Goal: Transaction & Acquisition: Purchase product/service

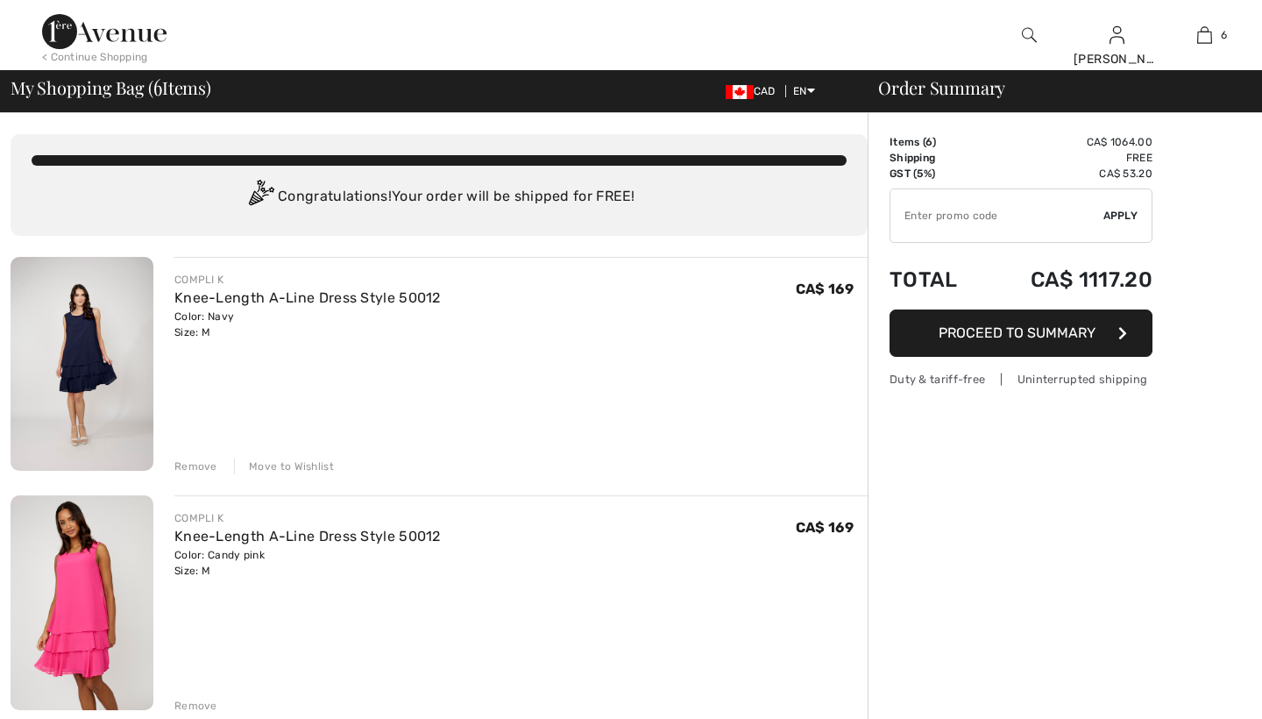
checkbox input "true"
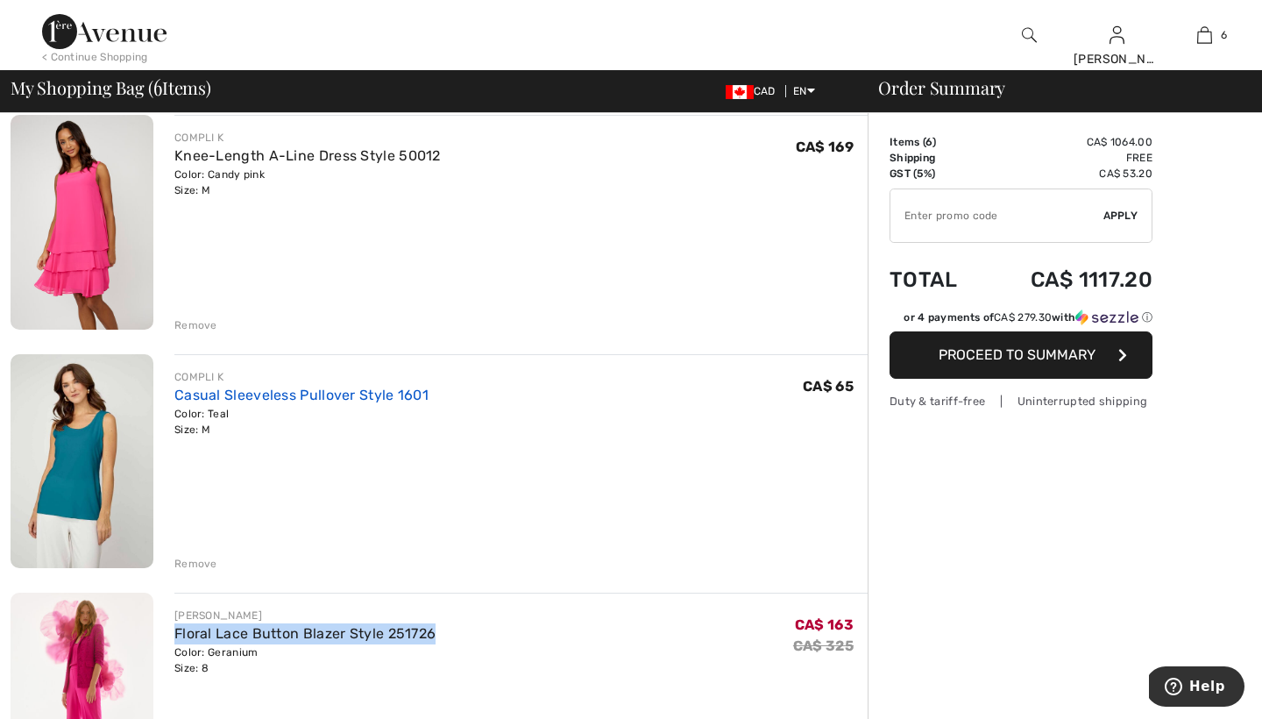
scroll to position [378, 0]
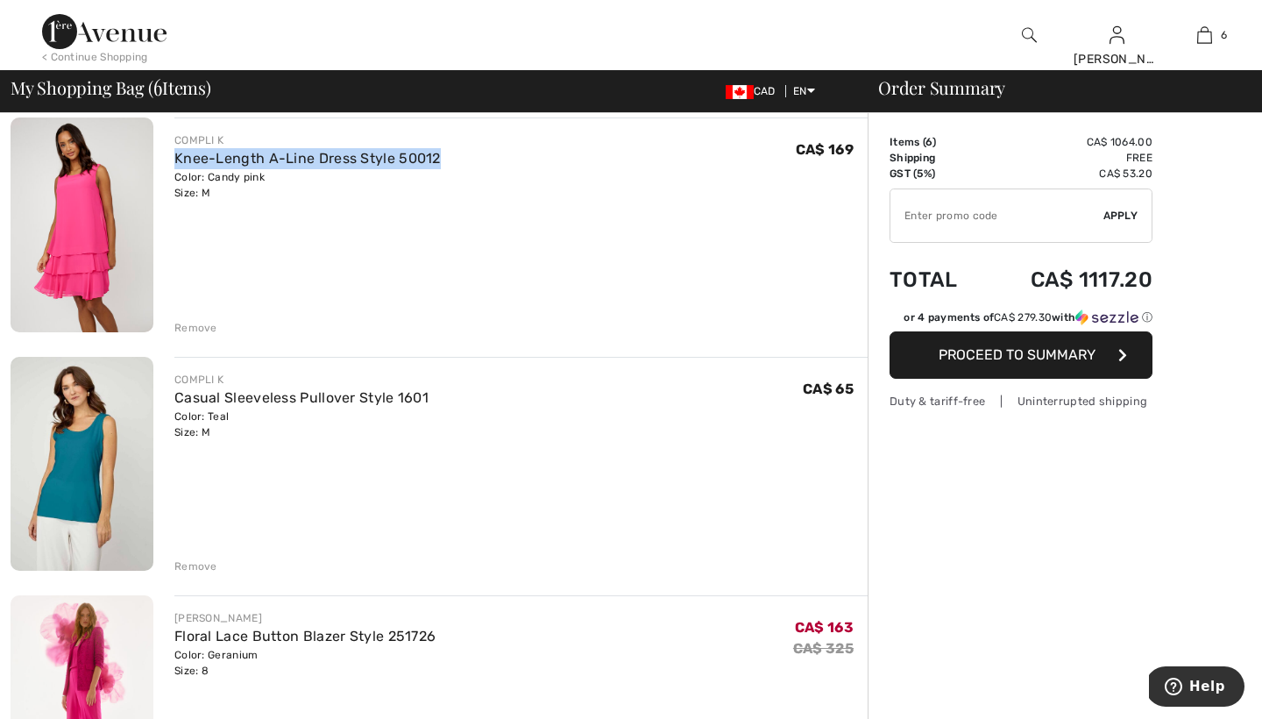
click at [195, 563] on div "Remove" at bounding box center [195, 566] width 43 height 16
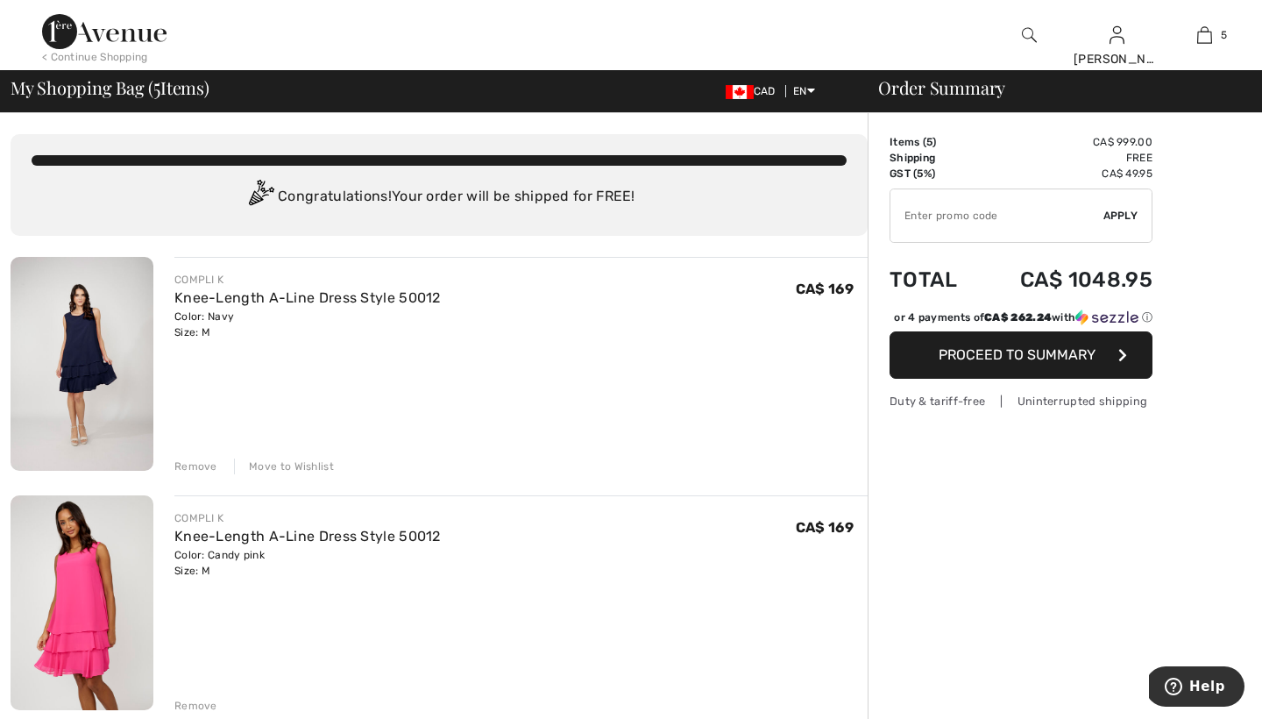
scroll to position [0, 0]
click at [295, 464] on div "Move to Wishlist" at bounding box center [284, 466] width 100 height 16
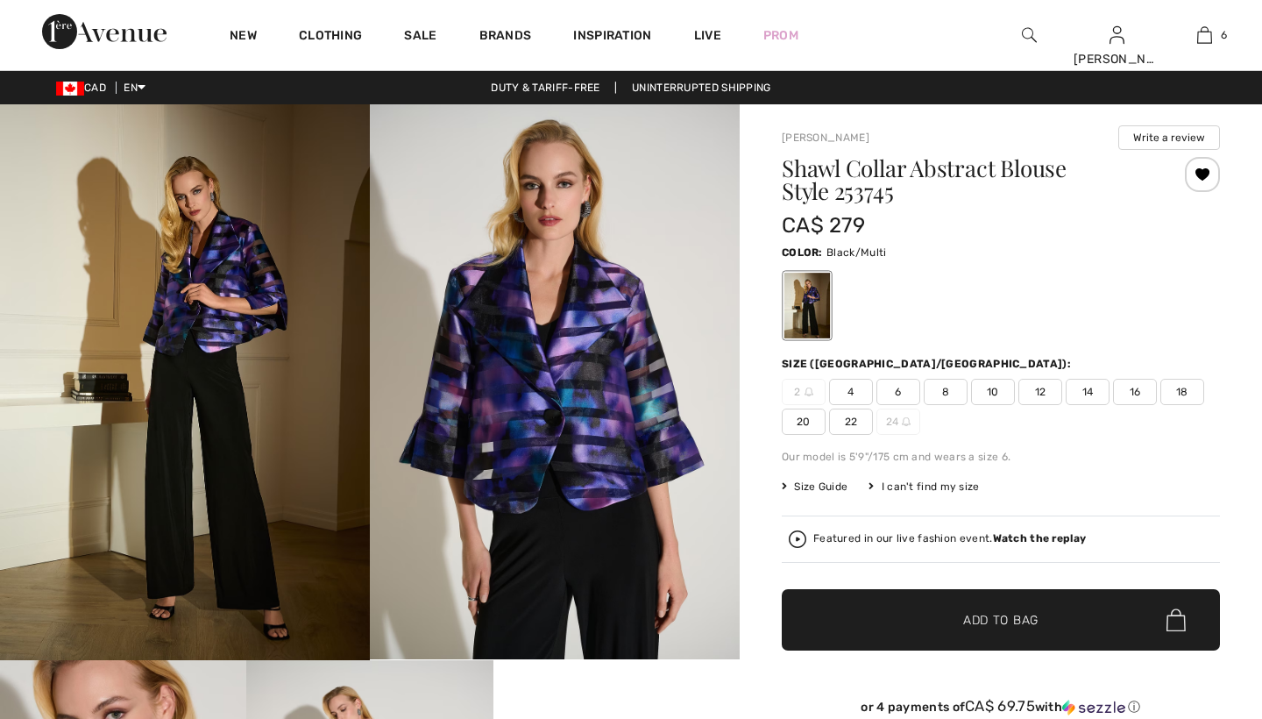
checkbox input "true"
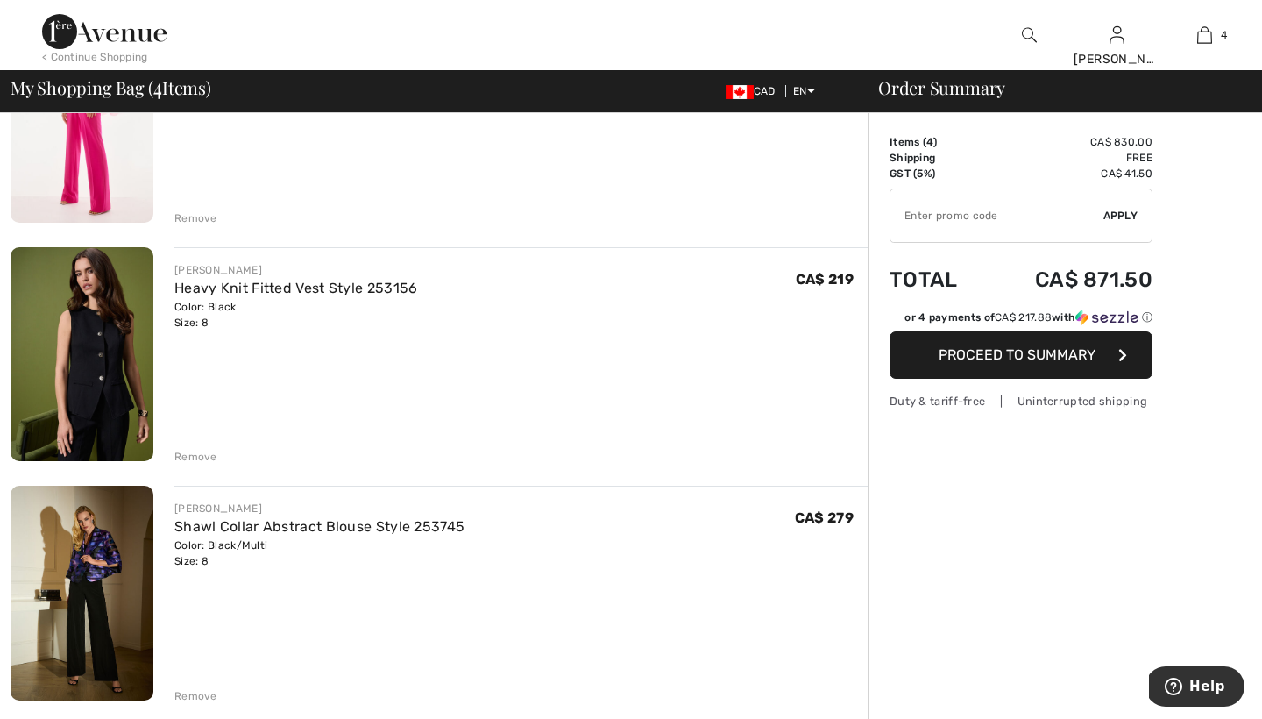
scroll to position [489, 0]
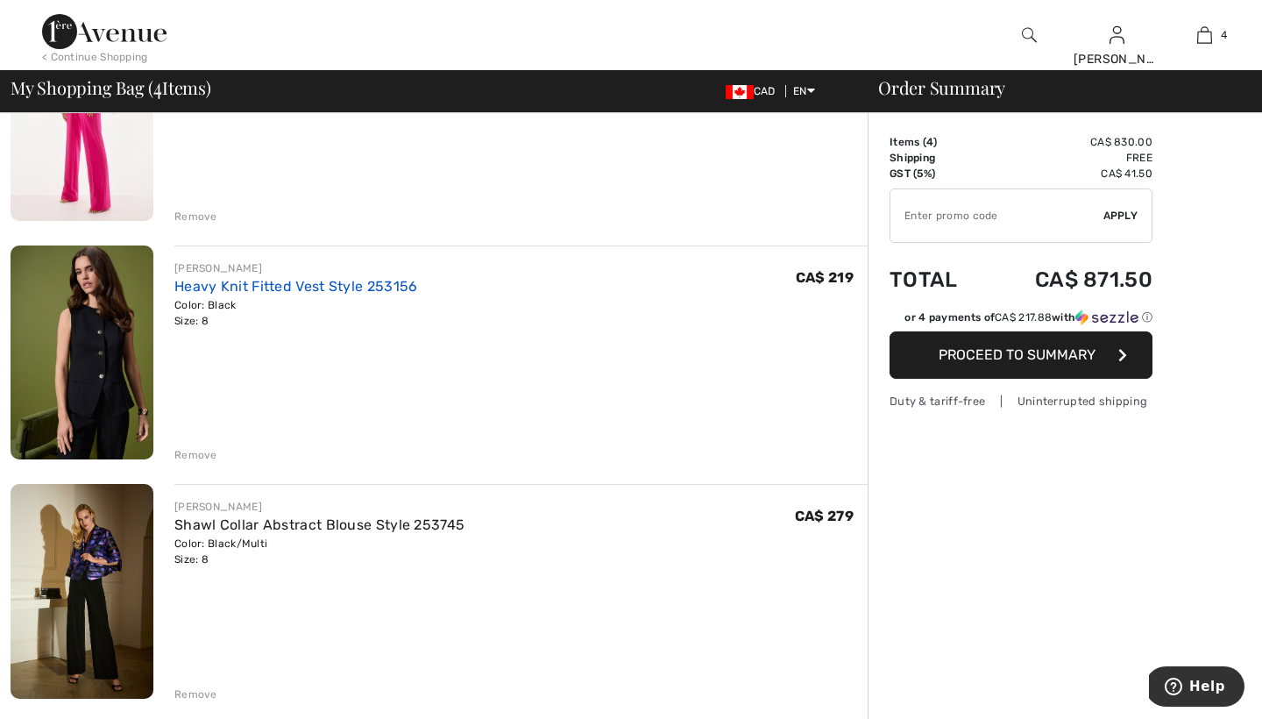
click at [269, 288] on link "Heavy Knit Fitted Vest Style 253156" at bounding box center [296, 286] width 244 height 17
